Goal: Find specific fact: Find specific fact

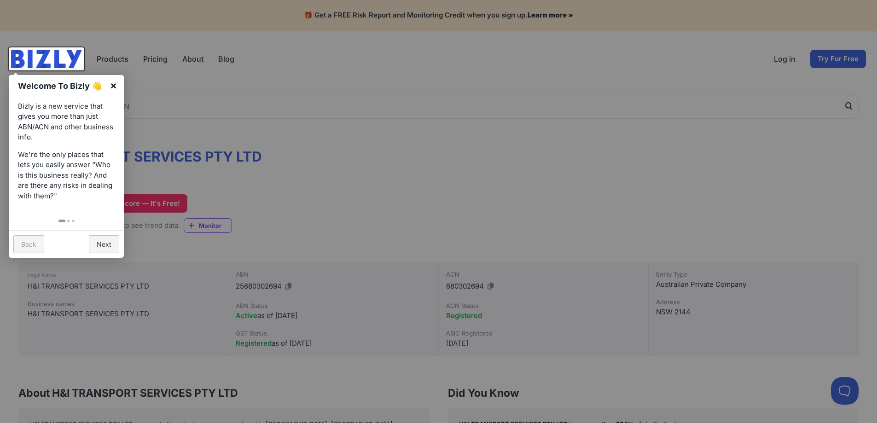
click at [116, 88] on link "×" at bounding box center [113, 85] width 21 height 21
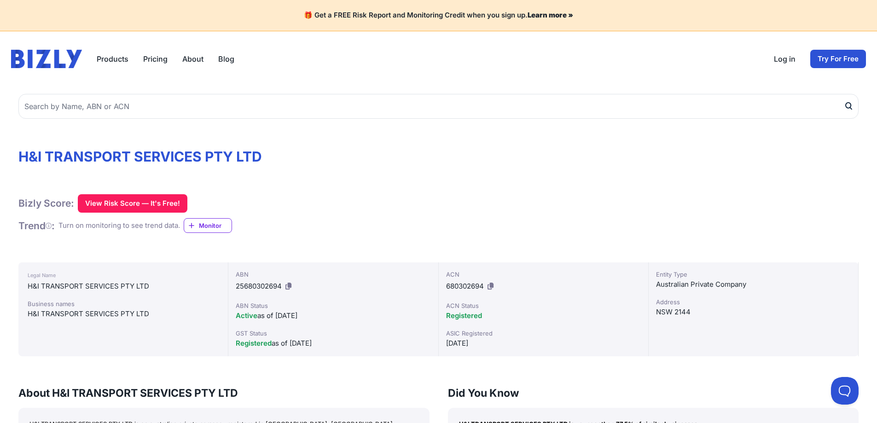
drag, startPoint x: 277, startPoint y: 161, endPoint x: 17, endPoint y: 160, distance: 260.6
copy h1 "H&I TRANSPORT SERVICES PTY LTD"
drag, startPoint x: 233, startPoint y: 285, endPoint x: 282, endPoint y: 286, distance: 49.3
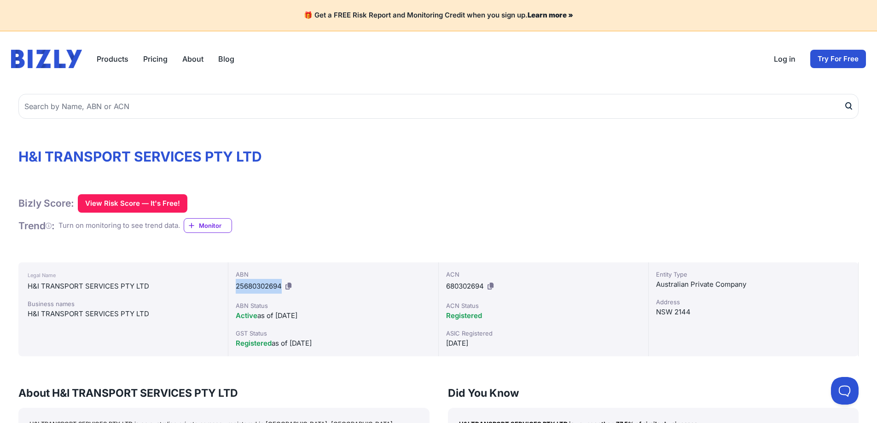
click at [282, 286] on div "ABN 25680302694 ABN Status Active as of [DATE] GST Status Registered as of [DAT…" at bounding box center [333, 309] width 210 height 94
copy span "25680302694"
drag, startPoint x: 443, startPoint y: 288, endPoint x: 484, endPoint y: 287, distance: 41.0
click at [484, 287] on div "ACN 680302694 ACN Status Registered ASIC Registered [DATE]" at bounding box center [544, 309] width 210 height 94
copy span "680302694"
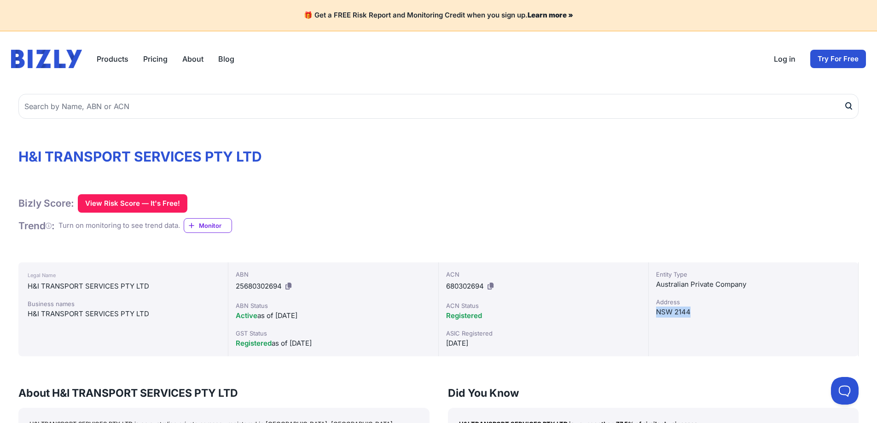
drag, startPoint x: 704, startPoint y: 316, endPoint x: 656, endPoint y: 308, distance: 48.4
click at [656, 308] on div "NSW 2144" at bounding box center [753, 312] width 195 height 11
copy div "NSW 2144"
